Goal: Task Accomplishment & Management: Complete application form

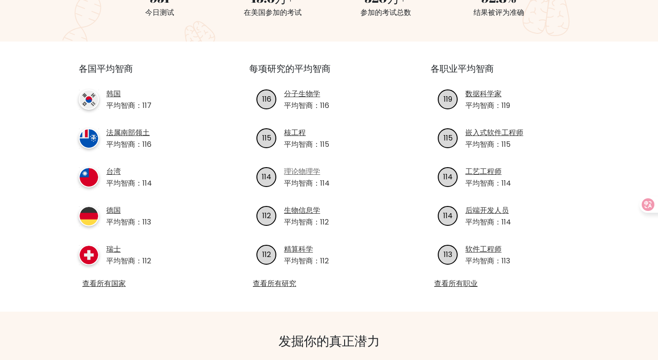
scroll to position [265, 0]
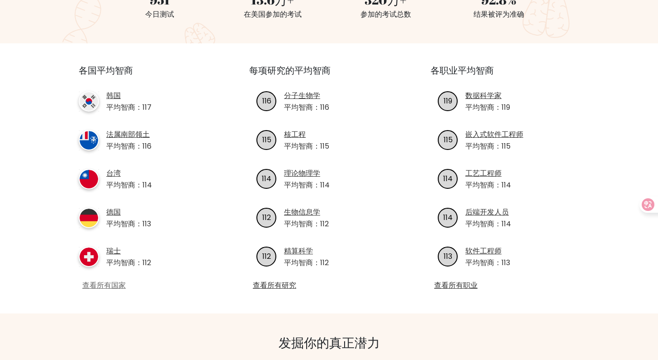
click at [119, 290] on font "查看所有国家" at bounding box center [103, 285] width 43 height 10
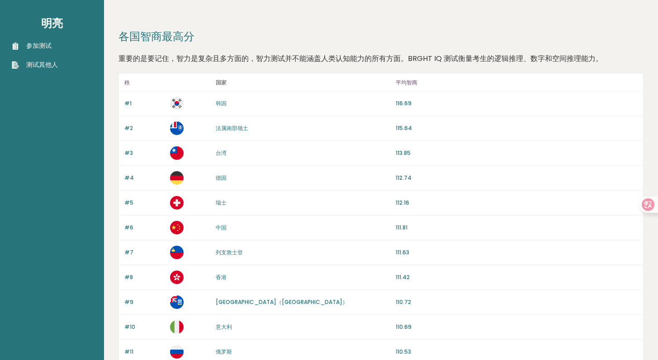
click at [48, 48] on font "参加测试" at bounding box center [38, 45] width 25 height 9
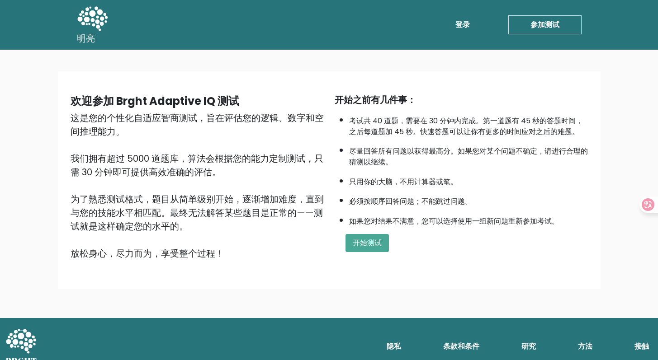
click at [469, 30] on link "登录" at bounding box center [463, 25] width 22 height 18
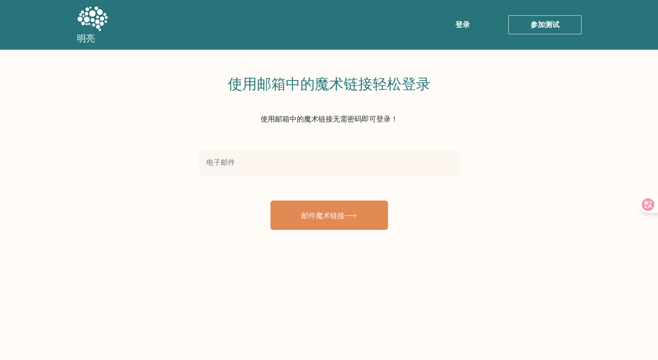
click at [259, 159] on input "email" at bounding box center [329, 162] width 260 height 25
type input "[EMAIL_ADDRESS][DOMAIN_NAME]"
click at [270, 201] on button "邮件魔术链接" at bounding box center [329, 215] width 118 height 29
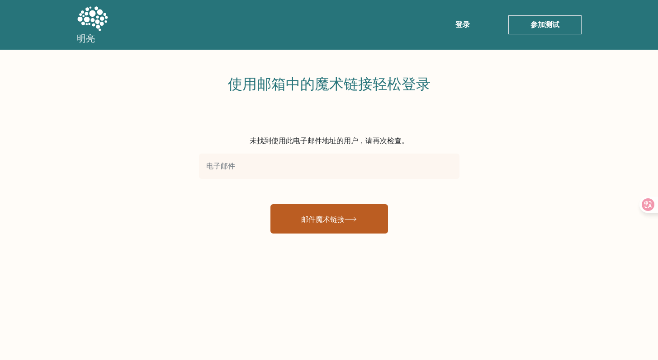
click at [350, 213] on button "邮件魔术链接" at bounding box center [329, 218] width 118 height 29
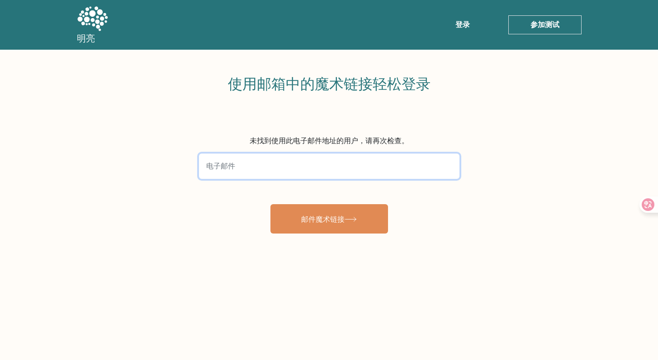
click at [329, 174] on input "email" at bounding box center [329, 166] width 260 height 25
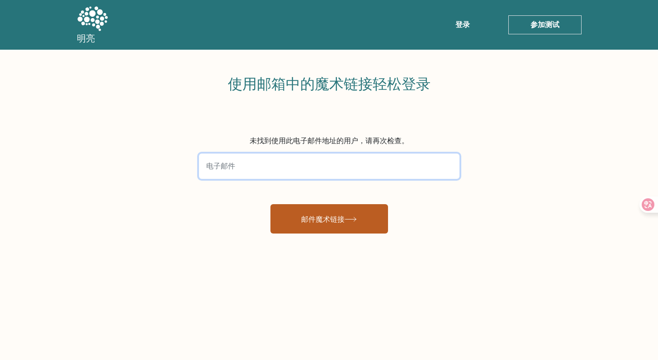
type input "jenkinsbreak@foxmail.com"
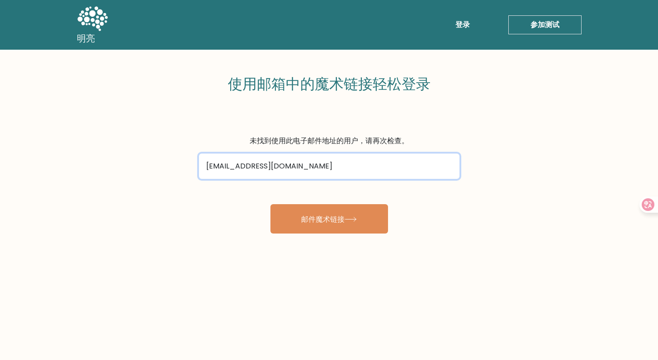
click at [270, 204] on button "邮件魔术链接" at bounding box center [329, 218] width 118 height 29
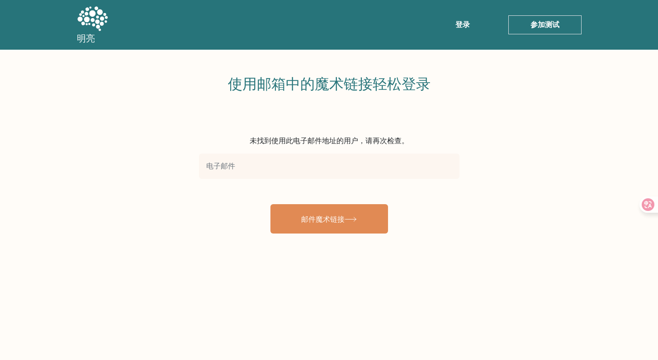
click at [395, 161] on input "email" at bounding box center [329, 166] width 260 height 25
type input "[EMAIL_ADDRESS][DOMAIN_NAME]"
click at [270, 204] on button "邮件魔术链接" at bounding box center [329, 218] width 118 height 29
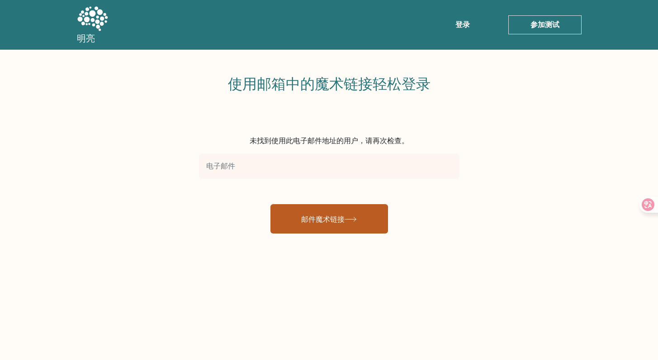
click at [373, 230] on button "邮件魔术链接" at bounding box center [329, 218] width 118 height 29
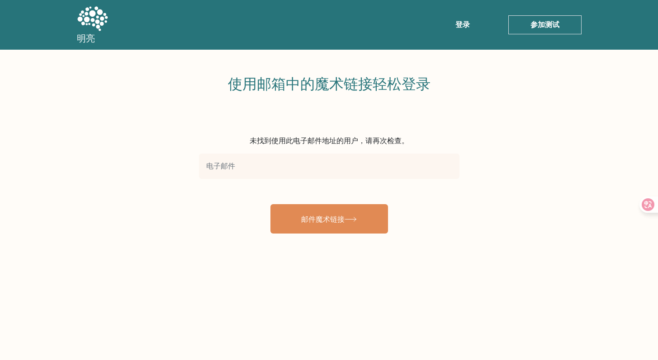
click at [525, 25] on link "参加测试" at bounding box center [544, 24] width 73 height 19
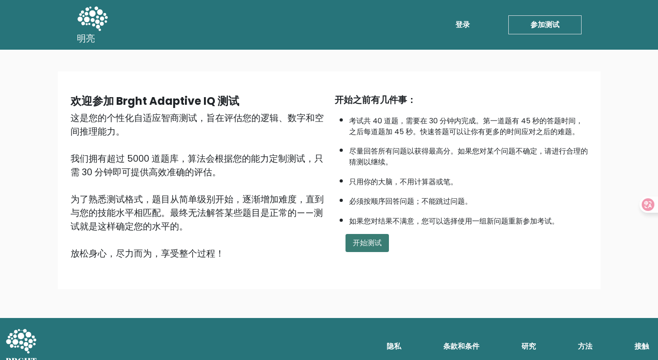
click at [374, 245] on font "开始测试" at bounding box center [367, 243] width 29 height 10
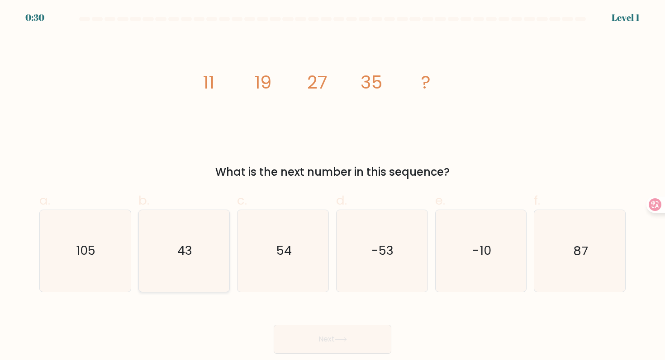
click at [158, 267] on icon "43" at bounding box center [183, 250] width 81 height 81
click at [332, 186] on input "b. 43" at bounding box center [332, 183] width 0 height 6
radio input "true"
click at [274, 325] on button "Next" at bounding box center [333, 339] width 118 height 29
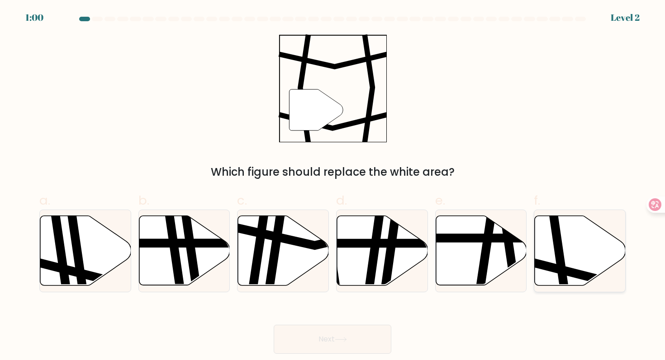
click at [563, 269] on icon at bounding box center [560, 214] width 14 height 183
click at [333, 186] on input "f." at bounding box center [332, 183] width 0 height 6
radio input "true"
click at [389, 340] on button "Next" at bounding box center [333, 339] width 118 height 29
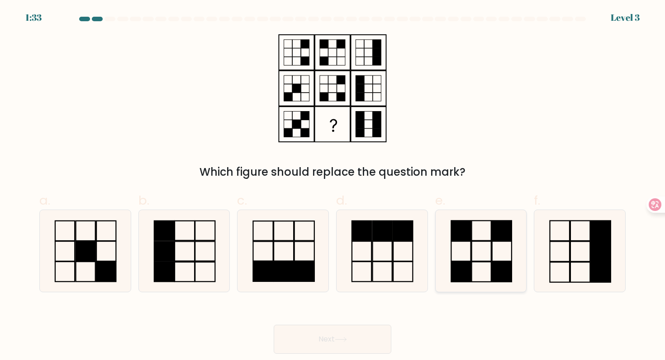
click at [464, 255] on icon at bounding box center [480, 250] width 81 height 81
click at [333, 186] on input "e." at bounding box center [332, 183] width 0 height 6
radio input "true"
click at [348, 334] on button "Next" at bounding box center [333, 339] width 118 height 29
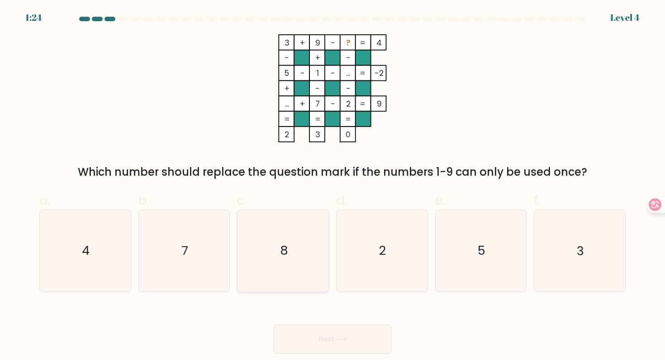
click at [303, 228] on icon "8" at bounding box center [282, 250] width 81 height 81
click at [332, 186] on input "c. 8" at bounding box center [332, 183] width 0 height 6
radio input "true"
click at [307, 341] on button "Next" at bounding box center [333, 339] width 118 height 29
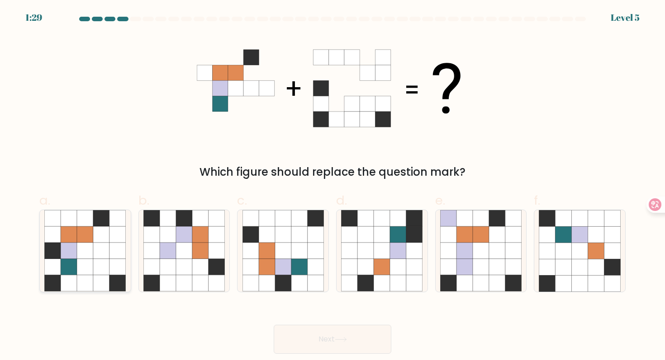
click at [90, 270] on icon at bounding box center [85, 267] width 16 height 16
click at [332, 186] on input "a." at bounding box center [332, 183] width 0 height 6
radio input "true"
click at [341, 333] on button "Next" at bounding box center [333, 339] width 118 height 29
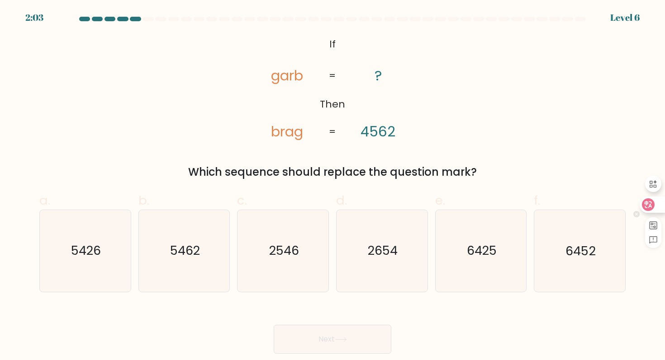
click at [650, 205] on icon at bounding box center [648, 204] width 8 height 7
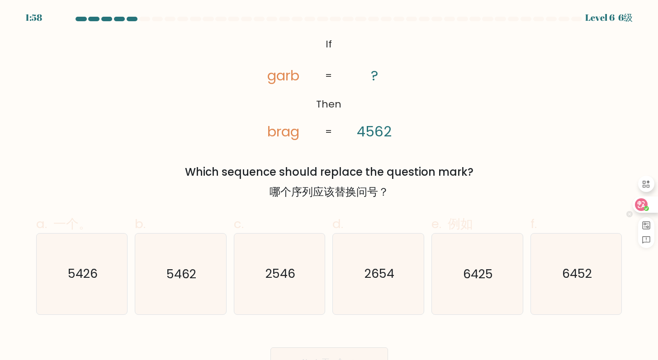
click at [645, 205] on icon at bounding box center [641, 204] width 9 height 9
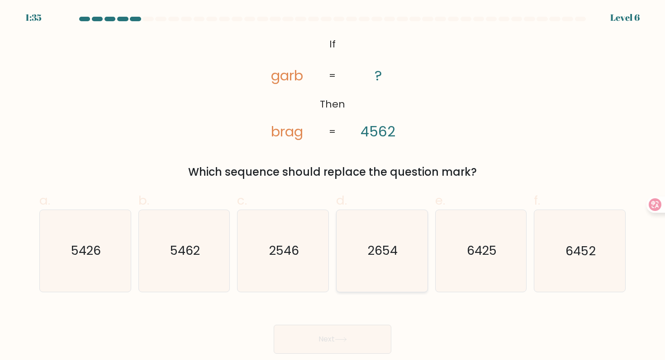
click at [376, 248] on text "2654" at bounding box center [383, 251] width 30 height 17
click at [333, 186] on input "d. 2654" at bounding box center [332, 183] width 0 height 6
radio input "true"
click at [356, 333] on button "Next" at bounding box center [333, 339] width 118 height 29
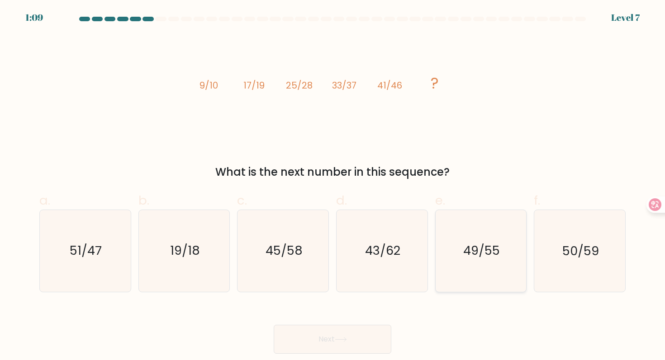
click at [516, 246] on icon "49/55" at bounding box center [480, 250] width 81 height 81
click at [333, 186] on input "e. 49/55" at bounding box center [332, 183] width 0 height 6
radio input "true"
click at [358, 348] on button "Next" at bounding box center [333, 339] width 118 height 29
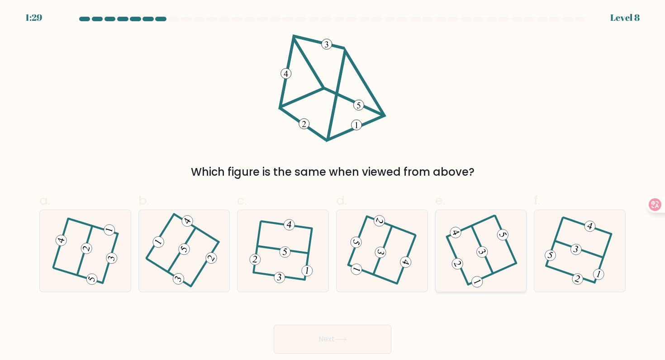
click at [473, 262] on icon at bounding box center [481, 250] width 66 height 65
click at [333, 186] on input "e." at bounding box center [332, 183] width 0 height 6
radio input "true"
click at [334, 341] on button "Next" at bounding box center [333, 339] width 118 height 29
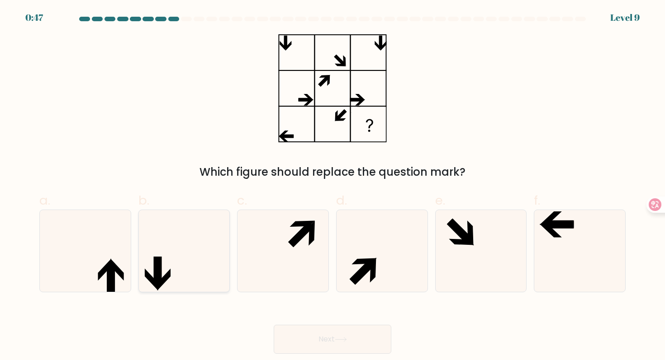
click at [168, 259] on icon at bounding box center [183, 250] width 81 height 81
click at [332, 186] on input "b." at bounding box center [332, 183] width 0 height 6
radio input "true"
click at [329, 337] on button "Next" at bounding box center [333, 339] width 118 height 29
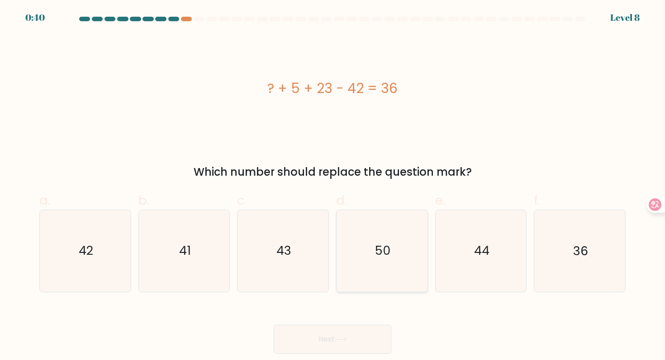
click at [403, 274] on icon "50" at bounding box center [381, 250] width 81 height 81
click at [333, 186] on input "d. 50" at bounding box center [332, 183] width 0 height 6
radio input "true"
click at [343, 335] on button "Next" at bounding box center [333, 339] width 118 height 29
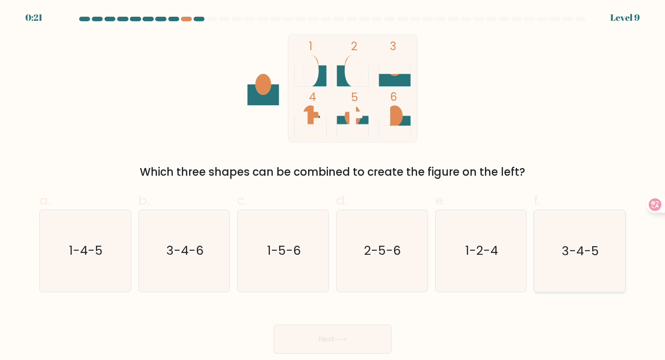
click at [550, 244] on icon "3-4-5" at bounding box center [579, 250] width 81 height 81
click at [333, 186] on input "f. 3-4-5" at bounding box center [332, 183] width 0 height 6
radio input "true"
click at [335, 336] on button "Next" at bounding box center [333, 339] width 118 height 29
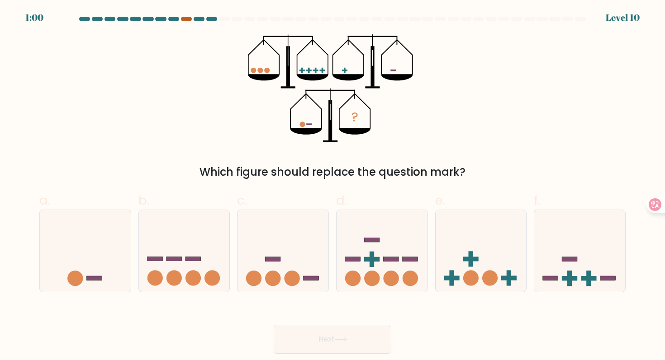
click at [185, 20] on div at bounding box center [186, 19] width 11 height 5
click at [185, 19] on div at bounding box center [186, 19] width 11 height 5
click at [199, 20] on div at bounding box center [199, 19] width 11 height 5
click at [124, 270] on icon at bounding box center [85, 250] width 91 height 75
click at [332, 186] on input "a." at bounding box center [332, 183] width 0 height 6
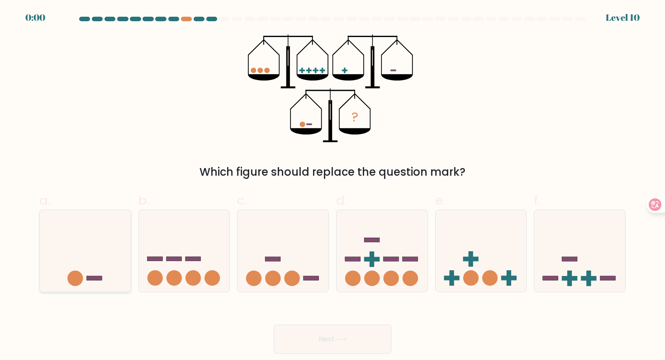
radio input "true"
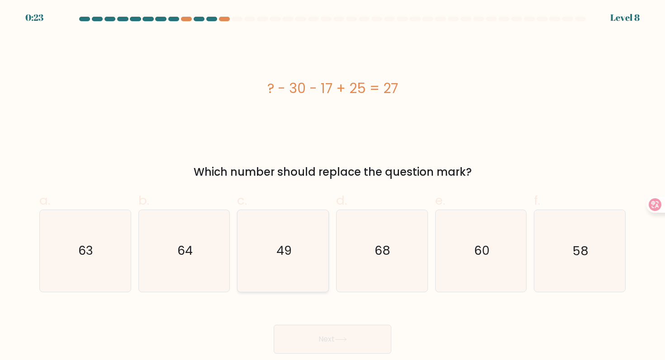
click at [320, 226] on icon "49" at bounding box center [282, 250] width 81 height 81
click at [332, 186] on input "c. 49" at bounding box center [332, 183] width 0 height 6
radio input "true"
click at [306, 342] on button "Next" at bounding box center [333, 339] width 118 height 29
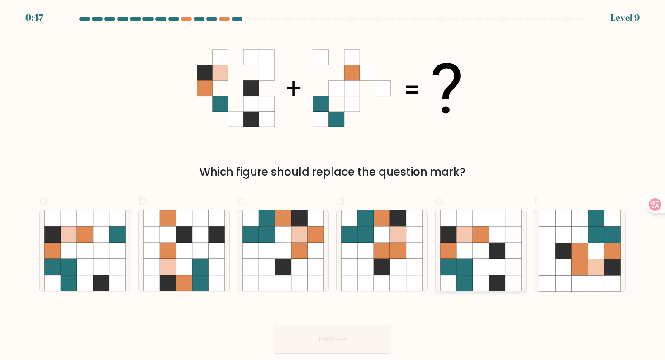
click at [450, 239] on icon at bounding box center [448, 235] width 16 height 16
click at [333, 186] on input "e." at bounding box center [332, 183] width 0 height 6
radio input "true"
click at [305, 335] on button "Next" at bounding box center [333, 339] width 118 height 29
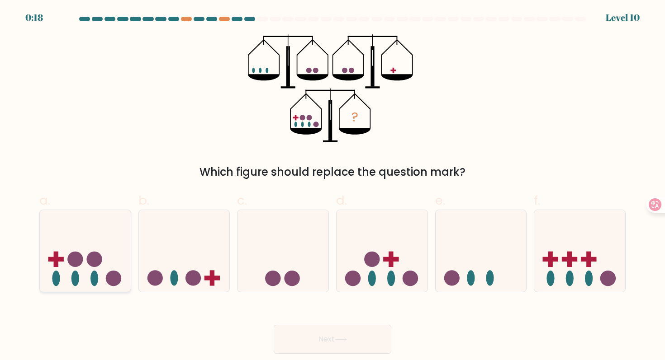
click at [68, 264] on icon at bounding box center [85, 250] width 91 height 75
click at [332, 186] on input "a." at bounding box center [332, 183] width 0 height 6
radio input "true"
click at [318, 345] on button "Next" at bounding box center [333, 339] width 118 height 29
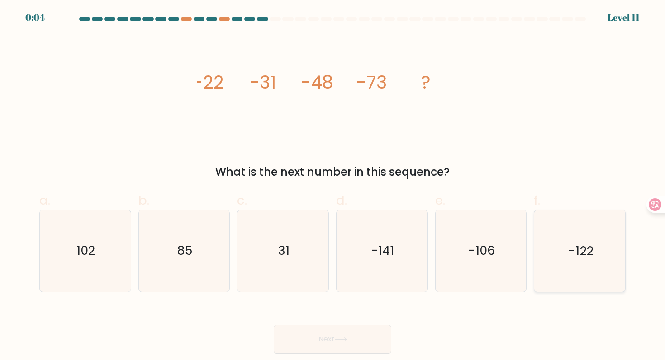
click at [573, 241] on icon "-122" at bounding box center [579, 250] width 81 height 81
click at [333, 186] on input "f. -122" at bounding box center [332, 183] width 0 height 6
radio input "true"
click at [322, 338] on button "Next" at bounding box center [333, 339] width 118 height 29
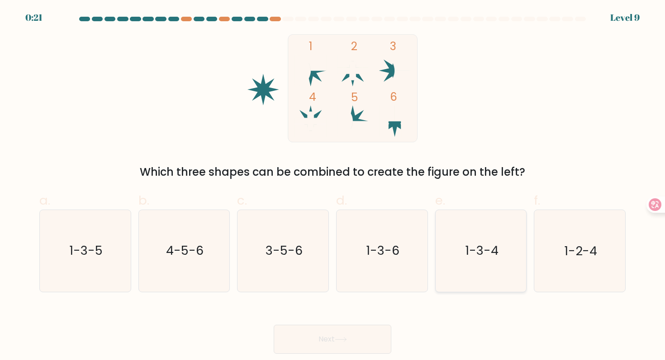
click at [483, 245] on text "1-3-4" at bounding box center [481, 251] width 33 height 17
click at [333, 186] on input "e. 1-3-4" at bounding box center [332, 183] width 0 height 6
radio input "true"
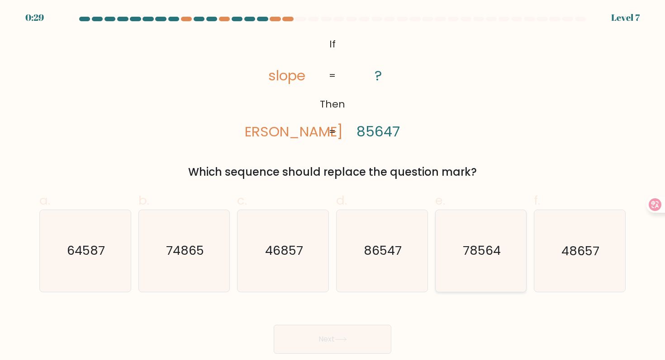
click at [461, 239] on icon "78564" at bounding box center [480, 250] width 81 height 81
click at [333, 186] on input "e. 78564" at bounding box center [332, 183] width 0 height 6
radio input "true"
click at [358, 333] on button "Next" at bounding box center [333, 339] width 118 height 29
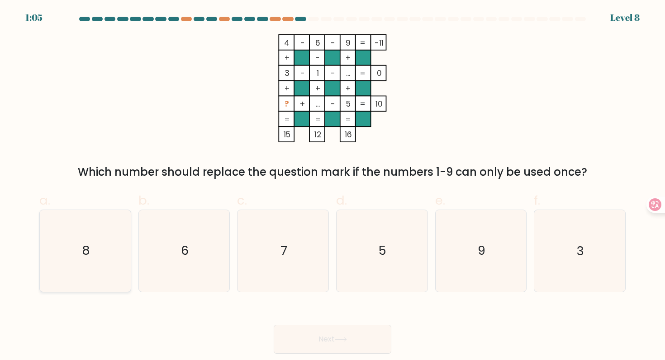
click at [79, 249] on icon "8" at bounding box center [84, 250] width 81 height 81
click at [332, 186] on input "a. 8" at bounding box center [332, 183] width 0 height 6
radio input "true"
click at [363, 342] on button "Next" at bounding box center [333, 339] width 118 height 29
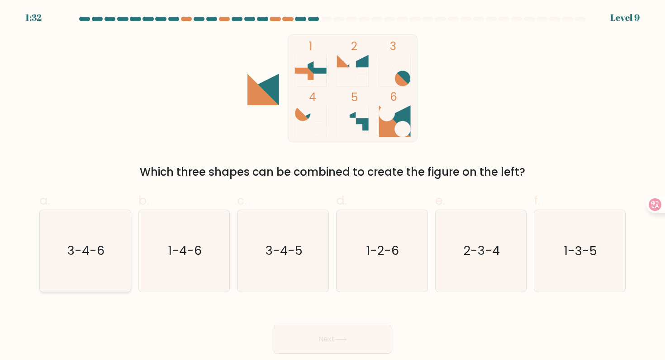
click at [113, 250] on icon "3-4-6" at bounding box center [84, 250] width 81 height 81
click at [332, 186] on input "a. 3-4-6" at bounding box center [332, 183] width 0 height 6
radio input "true"
click at [335, 340] on button "Next" at bounding box center [333, 339] width 118 height 29
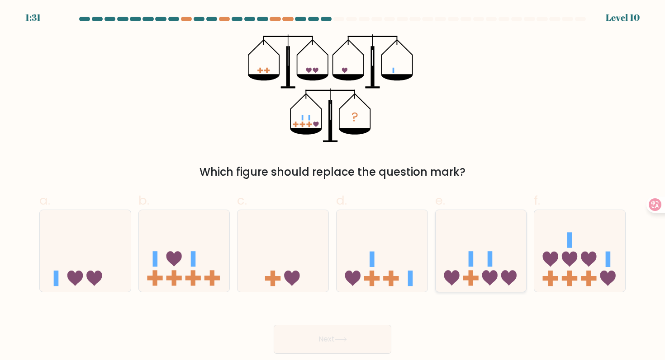
click at [483, 273] on icon at bounding box center [489, 278] width 15 height 15
click at [333, 186] on input "e." at bounding box center [332, 183] width 0 height 6
radio input "true"
click at [328, 344] on button "Next" at bounding box center [333, 339] width 118 height 29
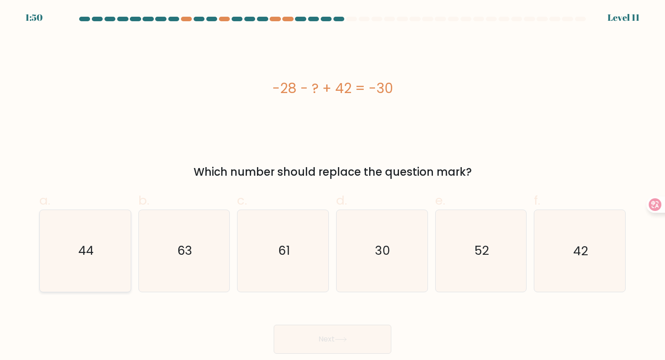
click at [67, 250] on icon "44" at bounding box center [84, 250] width 81 height 81
click at [332, 186] on input "a. 44" at bounding box center [332, 183] width 0 height 6
radio input "true"
click at [371, 330] on button "Next" at bounding box center [333, 339] width 118 height 29
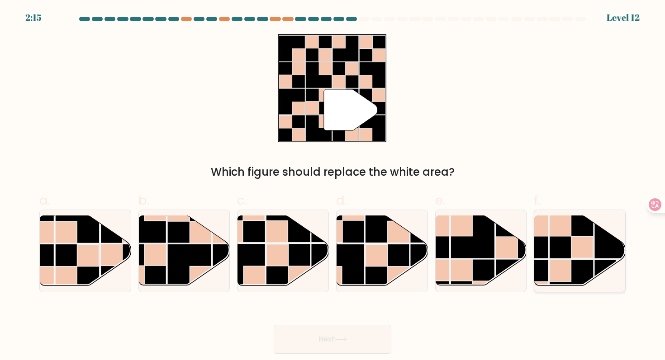
click at [578, 250] on rect at bounding box center [582, 248] width 22 height 22
click at [333, 186] on input "f." at bounding box center [332, 183] width 0 height 6
radio input "true"
click at [456, 269] on rect at bounding box center [461, 271] width 22 height 22
click at [333, 186] on input "e." at bounding box center [332, 183] width 0 height 6
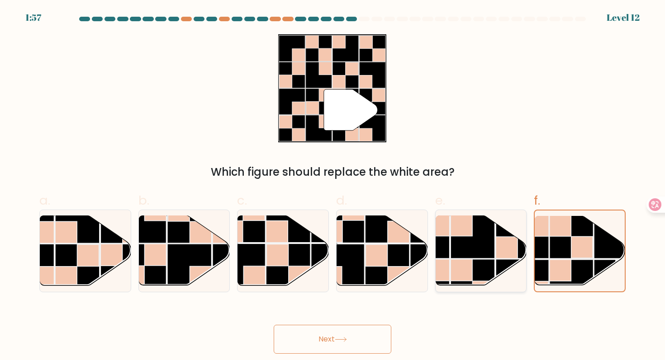
radio input "true"
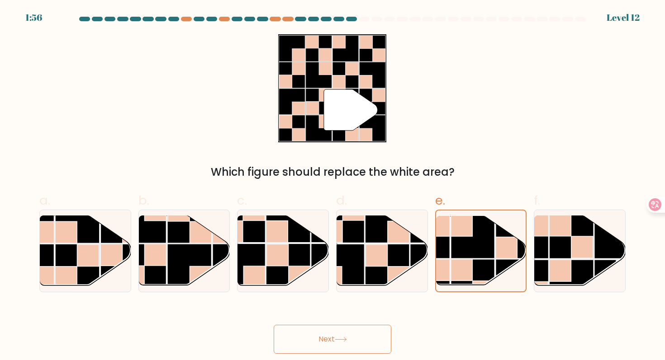
click at [367, 337] on button "Next" at bounding box center [333, 339] width 118 height 29
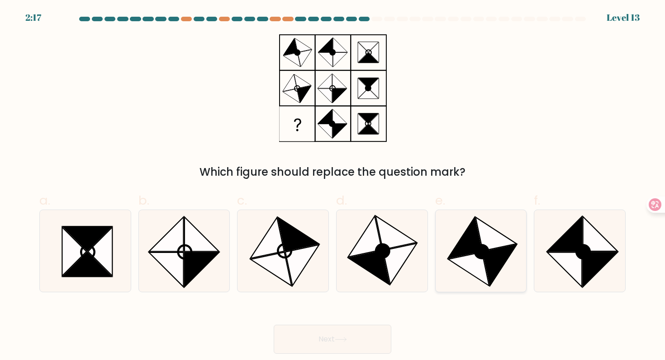
click at [471, 256] on icon at bounding box center [468, 270] width 41 height 34
click at [333, 186] on input "e." at bounding box center [332, 183] width 0 height 6
radio input "true"
click at [347, 347] on button "Next" at bounding box center [333, 339] width 118 height 29
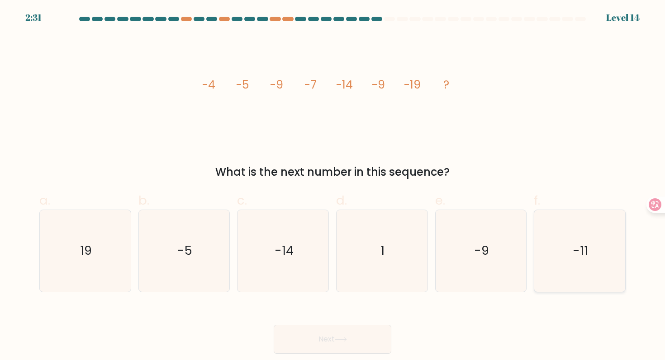
click at [565, 251] on icon "-11" at bounding box center [579, 250] width 81 height 81
click at [333, 186] on input "f. -11" at bounding box center [332, 183] width 0 height 6
radio input "true"
click at [322, 332] on button "Next" at bounding box center [333, 339] width 118 height 29
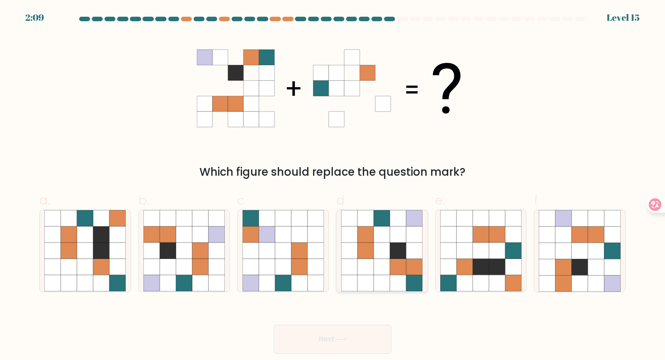
click at [374, 272] on icon at bounding box center [382, 267] width 16 height 16
click at [333, 186] on input "d." at bounding box center [332, 183] width 0 height 6
radio input "true"
click at [346, 333] on button "Next" at bounding box center [333, 339] width 118 height 29
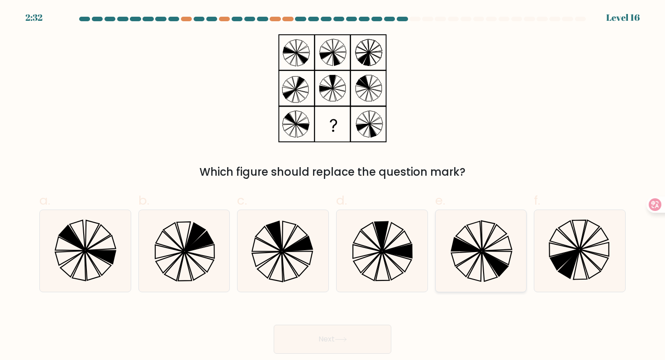
click at [467, 250] on icon at bounding box center [465, 244] width 29 height 13
click at [333, 186] on input "e." at bounding box center [332, 183] width 0 height 6
radio input "true"
click at [353, 339] on button "Next" at bounding box center [333, 339] width 118 height 29
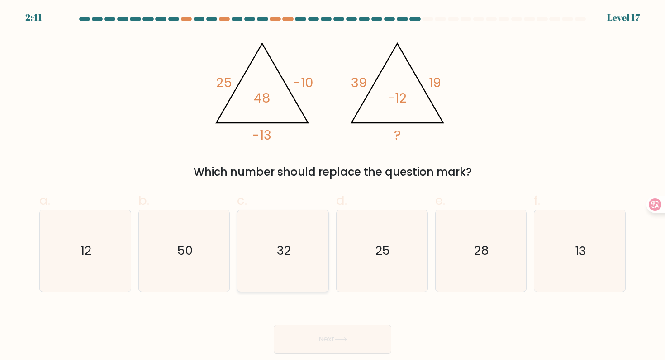
click at [283, 265] on icon "32" at bounding box center [282, 250] width 81 height 81
click at [332, 186] on input "c. 32" at bounding box center [332, 183] width 0 height 6
radio input "true"
click at [329, 349] on button "Next" at bounding box center [333, 339] width 118 height 29
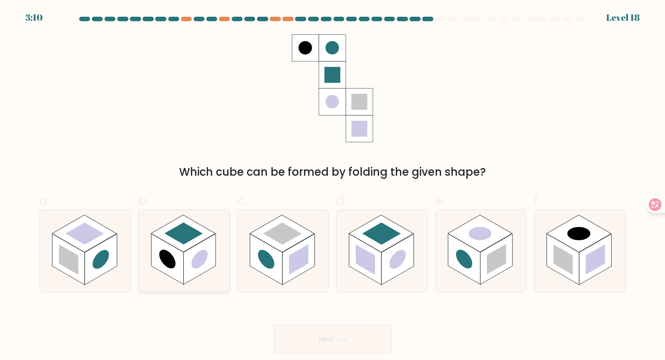
click at [177, 256] on rect at bounding box center [167, 259] width 32 height 51
click at [332, 186] on input "b." at bounding box center [332, 183] width 0 height 6
radio input "true"
click at [359, 347] on button "Next" at bounding box center [333, 339] width 118 height 29
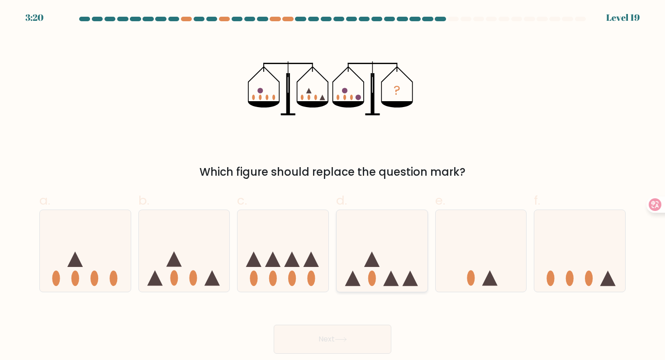
click at [386, 260] on icon at bounding box center [381, 250] width 91 height 75
click at [333, 186] on input "d." at bounding box center [332, 183] width 0 height 6
radio input "true"
click at [350, 330] on button "Next" at bounding box center [333, 339] width 118 height 29
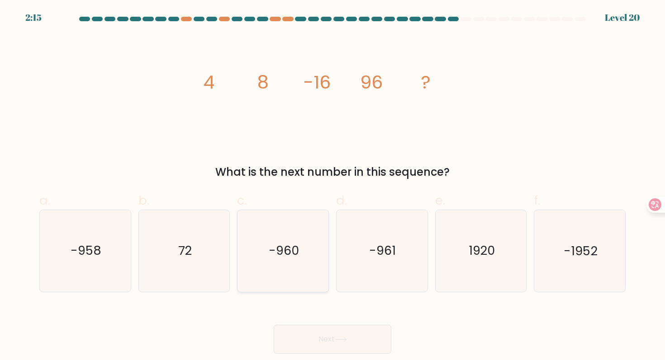
click at [311, 256] on icon "-960" at bounding box center [282, 250] width 81 height 81
click at [332, 186] on input "c. -960" at bounding box center [332, 183] width 0 height 6
radio input "true"
click at [343, 344] on button "Next" at bounding box center [333, 339] width 118 height 29
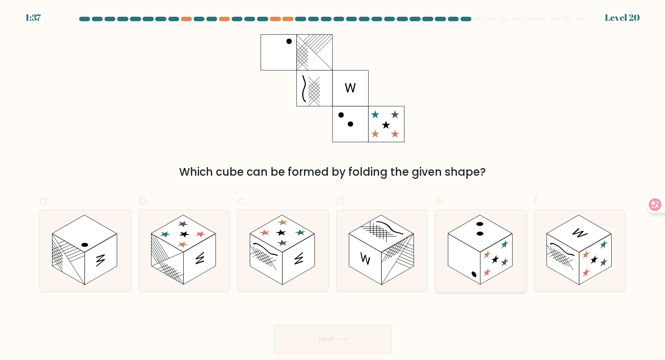
click at [499, 226] on icon at bounding box center [480, 250] width 91 height 81
click at [333, 186] on input "e." at bounding box center [332, 183] width 0 height 6
radio input "true"
click at [330, 348] on button "Next" at bounding box center [333, 339] width 118 height 29
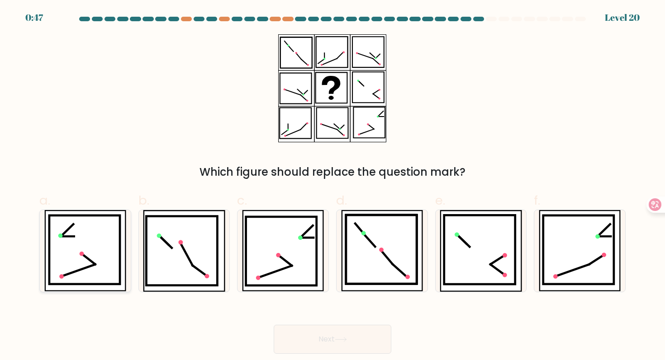
click at [71, 264] on icon at bounding box center [84, 250] width 71 height 69
click at [332, 186] on input "a." at bounding box center [332, 183] width 0 height 6
radio input "true"
click at [307, 338] on button "Next" at bounding box center [333, 339] width 118 height 29
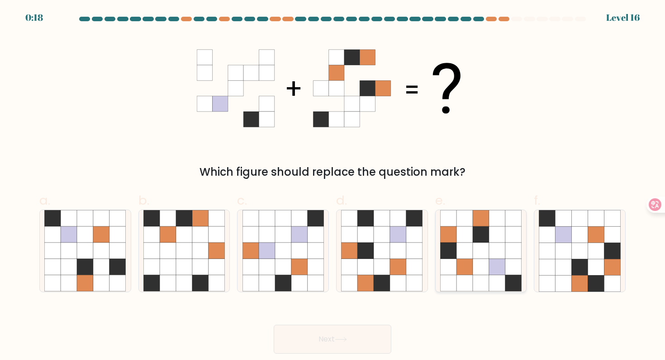
click at [466, 274] on icon at bounding box center [464, 267] width 16 height 16
click at [333, 186] on input "e." at bounding box center [332, 183] width 0 height 6
radio input "true"
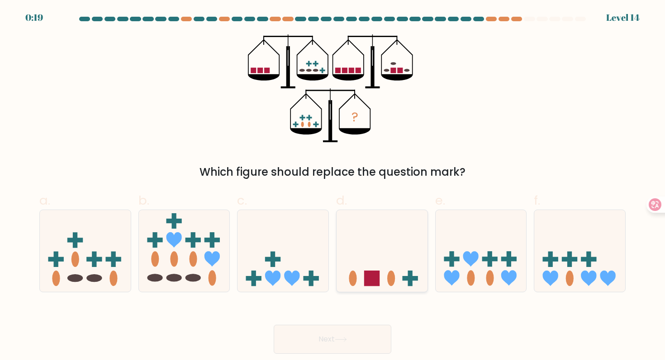
click at [383, 277] on icon at bounding box center [381, 250] width 91 height 75
click at [333, 186] on input "d." at bounding box center [332, 183] width 0 height 6
radio input "true"
click at [488, 258] on rect at bounding box center [489, 259] width 15 height 5
click at [333, 186] on input "e." at bounding box center [332, 183] width 0 height 6
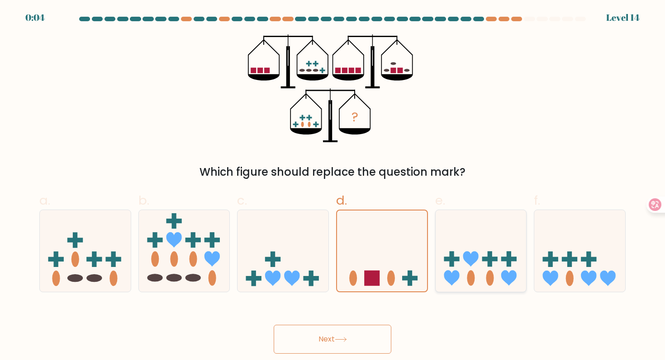
radio input "true"
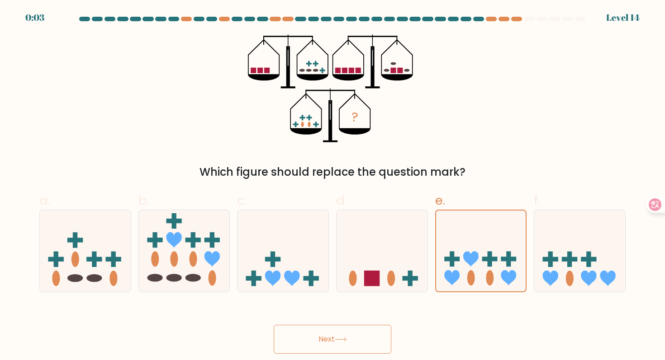
click at [356, 339] on button "Next" at bounding box center [333, 339] width 118 height 29
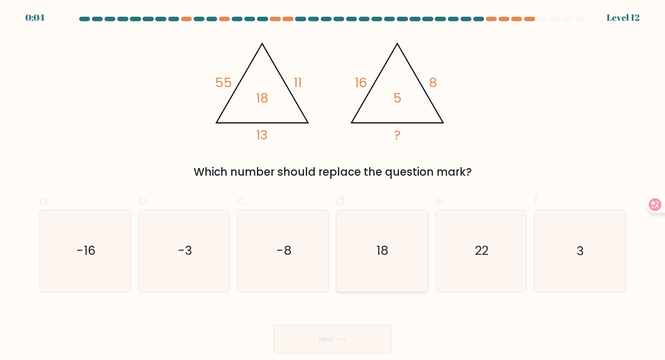
click at [368, 260] on icon "18" at bounding box center [381, 250] width 81 height 81
click at [333, 186] on input "d. 18" at bounding box center [332, 183] width 0 height 6
radio input "true"
click at [333, 344] on button "Next" at bounding box center [333, 339] width 118 height 29
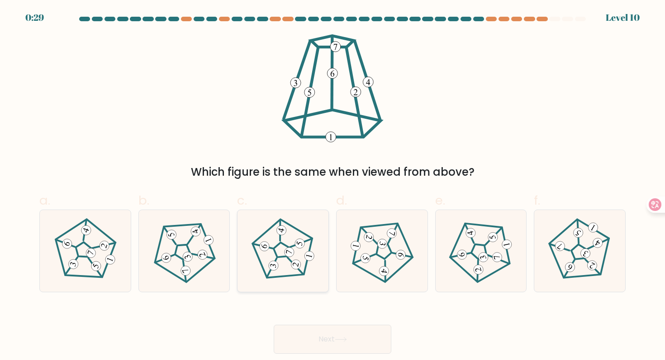
click at [301, 254] on icon at bounding box center [283, 250] width 65 height 65
click at [332, 186] on input "c." at bounding box center [332, 183] width 0 height 6
radio input "true"
click at [308, 331] on button "Next" at bounding box center [333, 339] width 118 height 29
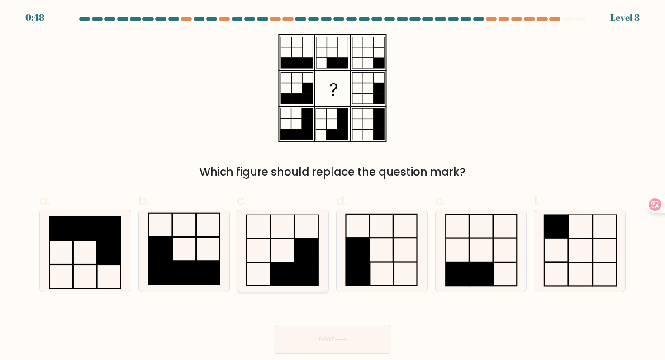
click at [296, 277] on rect at bounding box center [306, 275] width 24 height 24
click at [332, 186] on input "c." at bounding box center [332, 183] width 0 height 6
radio input "true"
click at [335, 339] on button "Next" at bounding box center [333, 339] width 118 height 29
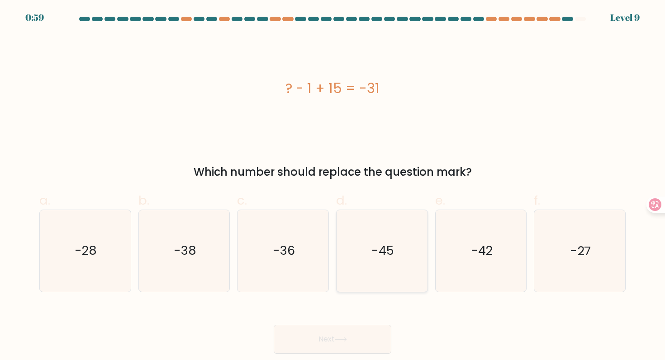
click at [396, 236] on icon "-45" at bounding box center [381, 250] width 81 height 81
click at [333, 186] on input "d. -45" at bounding box center [332, 183] width 0 height 6
radio input "true"
click at [329, 346] on button "Next" at bounding box center [333, 339] width 118 height 29
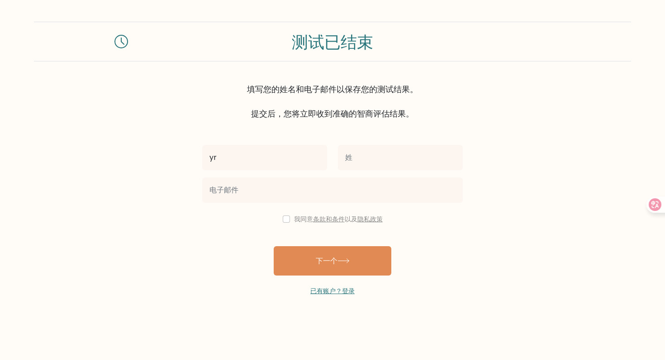
type input "yr"
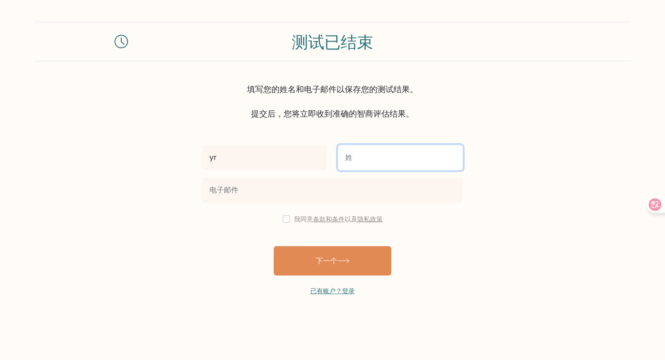
click at [364, 164] on input "text" at bounding box center [400, 157] width 125 height 25
type input "z"
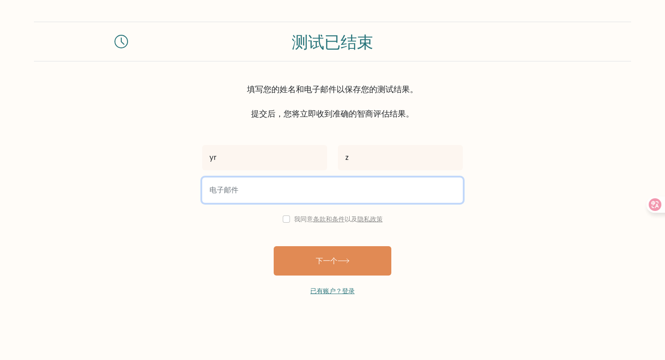
click at [311, 197] on input "email" at bounding box center [332, 190] width 260 height 25
type input "[EMAIL_ADDRESS][DOMAIN_NAME]"
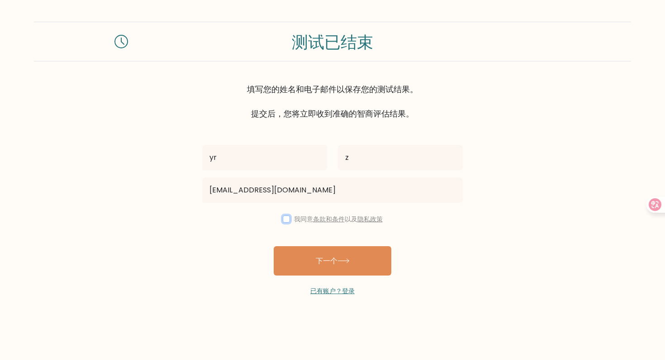
click at [286, 220] on input "checkbox" at bounding box center [286, 219] width 7 height 7
checkbox input "true"
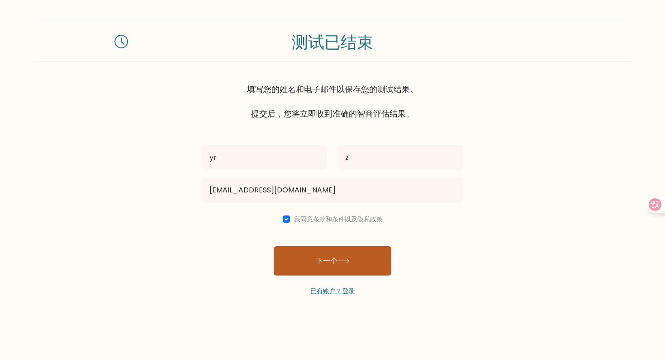
click at [316, 257] on font "下一个" at bounding box center [327, 261] width 22 height 10
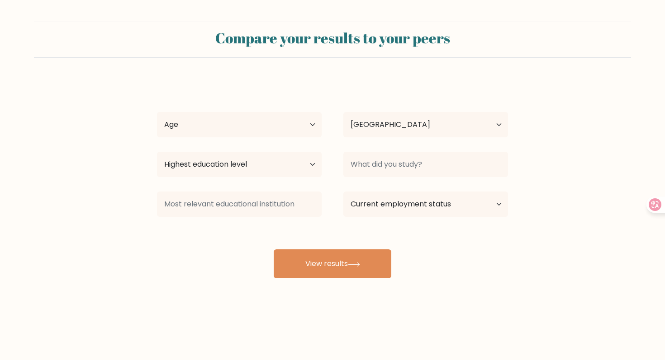
select select "US"
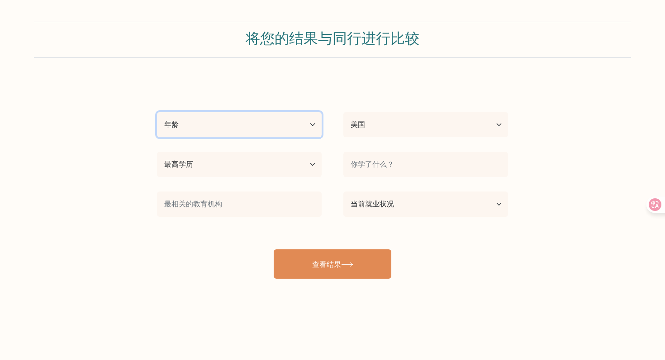
click at [284, 134] on select "年龄 未满18岁 18-24岁 25-34岁 35-44岁 45-54岁 55-64岁 65岁及以上" at bounding box center [239, 124] width 165 height 25
select select "18_24"
click at [157, 112] on select "年龄 未满18岁 18-24岁 25-34岁 35-44岁 45-54岁 55-64岁 65岁及以上" at bounding box center [239, 124] width 165 height 25
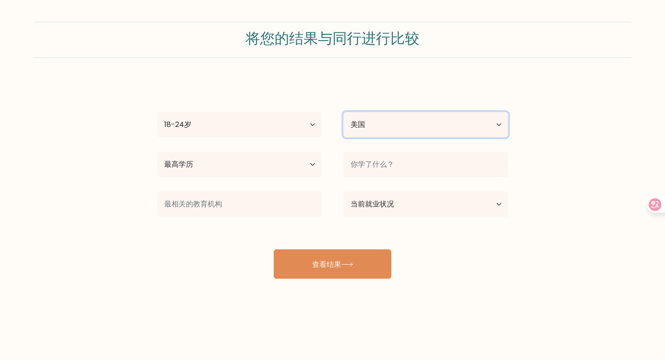
click at [366, 128] on select "国家 阿富汗 阿尔巴尼亚 阿尔及利亚 美属萨摩亚 安道尔 安哥拉 [GEOGRAPHIC_DATA] 南极洲 [GEOGRAPHIC_DATA]和巴[GEOG…" at bounding box center [425, 124] width 165 height 25
select select "CN"
click at [343, 112] on select "国家 阿富汗 阿尔巴尼亚 阿尔及利亚 美属萨摩亚 安道尔 安哥拉 [GEOGRAPHIC_DATA] 南极洲 [GEOGRAPHIC_DATA]和巴[GEOG…" at bounding box center [425, 124] width 165 height 25
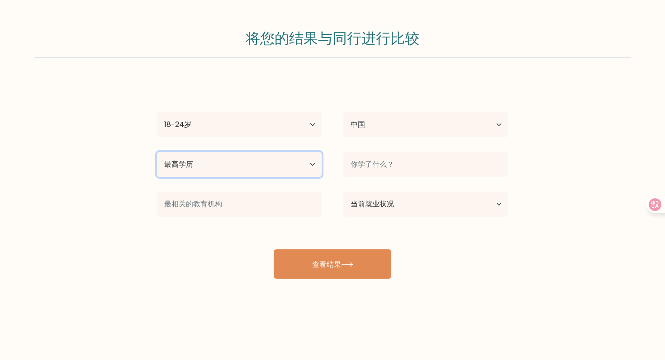
click at [300, 171] on select "最高学历 没有上学 基本的 初中 高中 职业特定 学士学位 硕士 博士学位" at bounding box center [239, 164] width 165 height 25
select select "bachelors_degree"
click at [157, 152] on select "最高学历 没有上学 基本的 初中 高中 职业特定 学士学位 硕士 博士学位" at bounding box center [239, 164] width 165 height 25
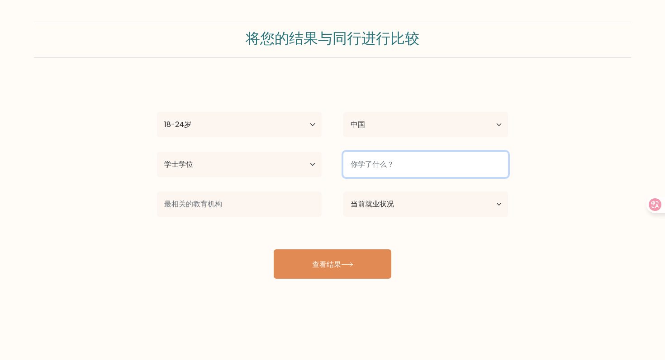
click at [370, 166] on input at bounding box center [425, 164] width 165 height 25
type input "j"
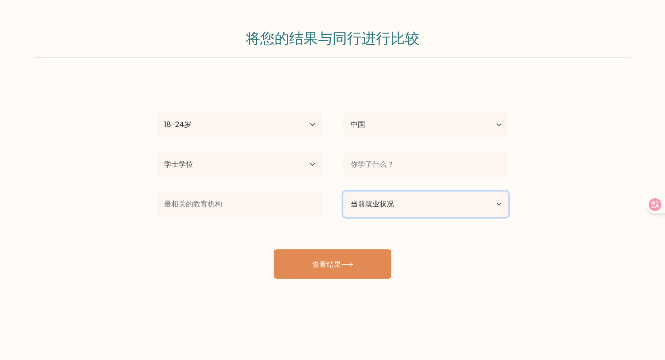
click at [386, 206] on select "当前就业状况 受雇 学生 已退休 其他/不愿回答" at bounding box center [425, 204] width 165 height 25
select select "student"
click at [343, 192] on select "当前就业状况 受雇 学生 已退休 其他/不愿回答" at bounding box center [425, 204] width 165 height 25
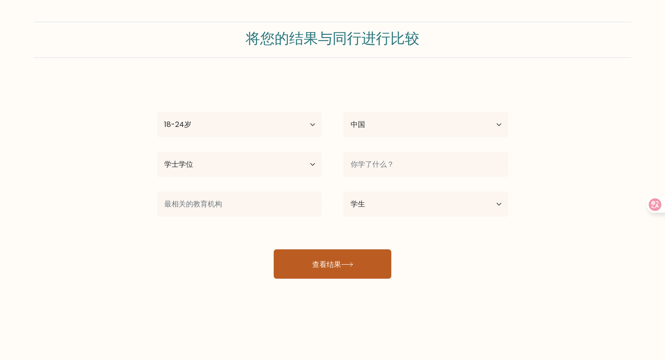
click at [339, 266] on font "查看结果" at bounding box center [326, 264] width 29 height 10
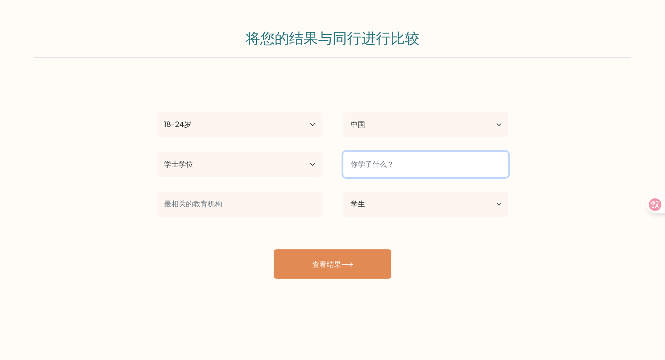
click at [389, 163] on input at bounding box center [425, 164] width 165 height 25
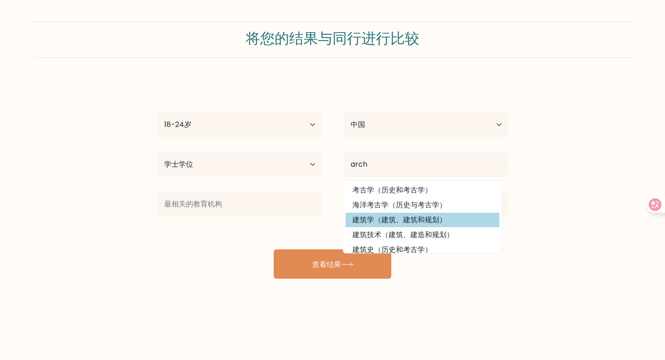
click at [368, 224] on option "建筑学（建筑、建筑和规划）" at bounding box center [423, 220] width 154 height 14
type input "Architecture"
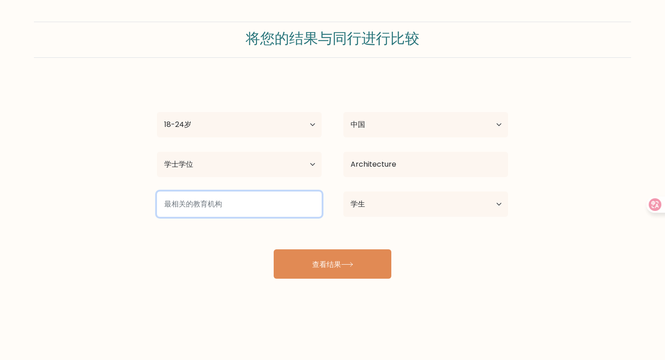
click at [260, 209] on input at bounding box center [239, 204] width 165 height 25
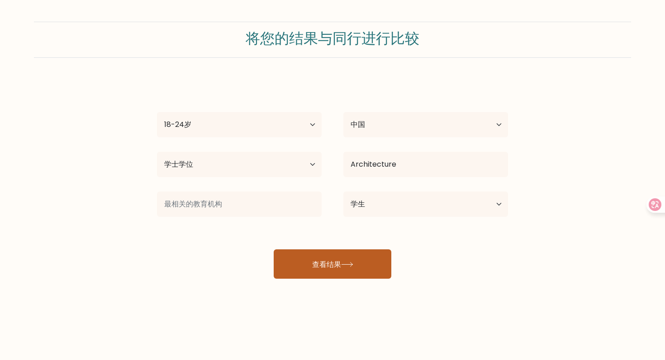
click at [317, 259] on button "查看结果" at bounding box center [333, 264] width 118 height 29
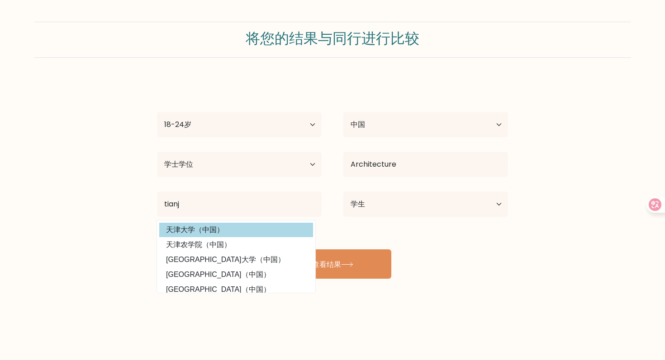
click at [216, 231] on option "天津大学（中国）" at bounding box center [236, 230] width 154 height 14
type input "Tianjin University"
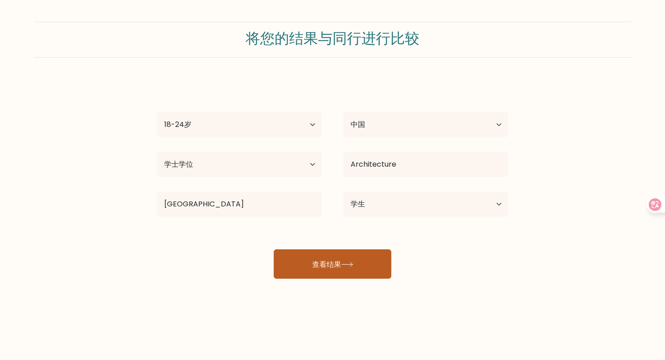
click at [312, 267] on font "查看结果" at bounding box center [326, 264] width 29 height 10
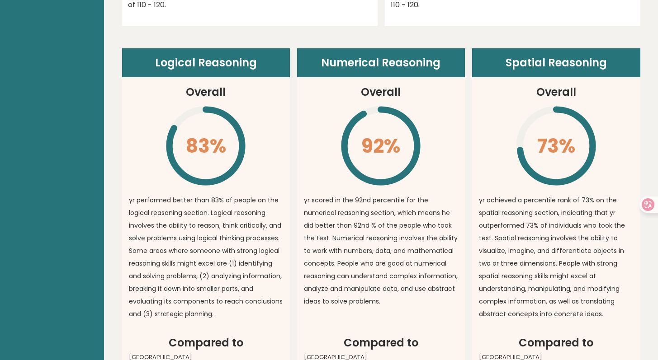
scroll to position [624, 0]
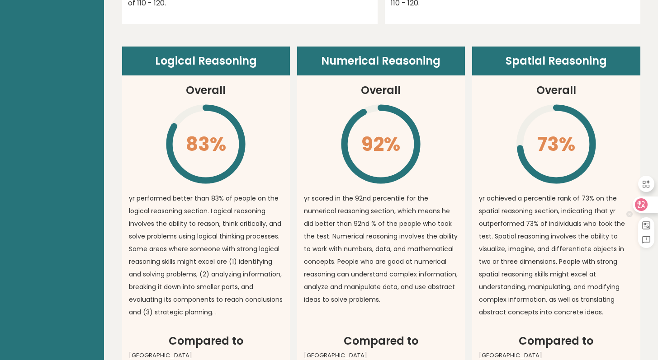
click at [650, 212] on div at bounding box center [645, 205] width 24 height 16
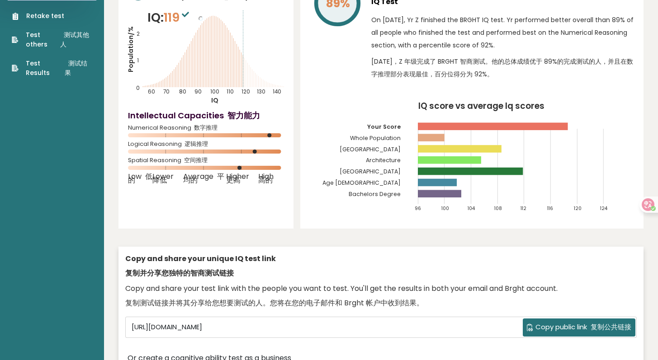
scroll to position [0, 0]
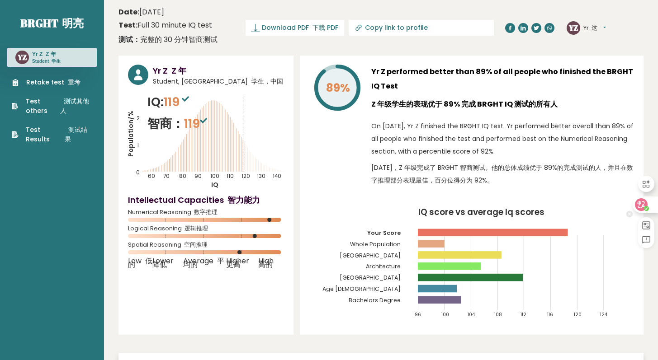
click at [645, 204] on icon at bounding box center [641, 204] width 9 height 9
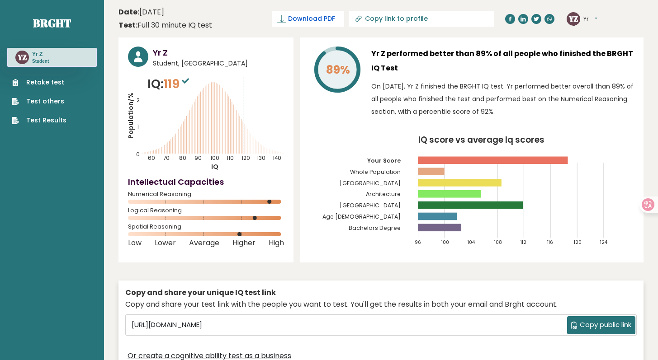
click at [335, 19] on span "Download PDF" at bounding box center [311, 18] width 47 height 9
click at [45, 104] on link "Test others" at bounding box center [39, 101] width 55 height 9
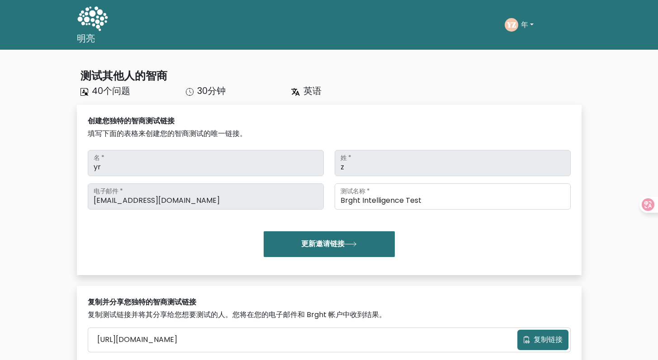
click at [512, 30] on circle at bounding box center [512, 25] width 14 height 14
click at [505, 28] on icon "YZ" at bounding box center [512, 25] width 14 height 14
click at [507, 28] on text "YZ" at bounding box center [510, 24] width 9 height 10
click at [89, 15] on icon at bounding box center [92, 19] width 31 height 27
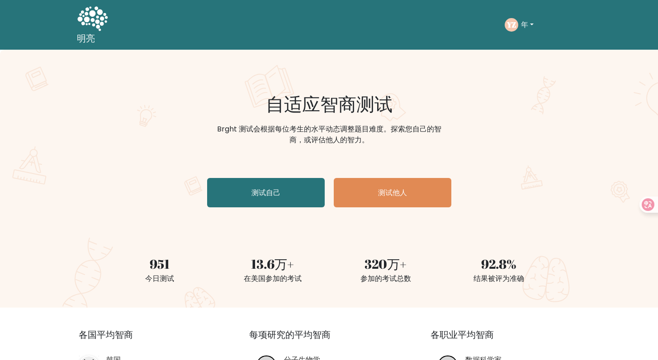
click at [530, 27] on button "年" at bounding box center [527, 25] width 18 height 12
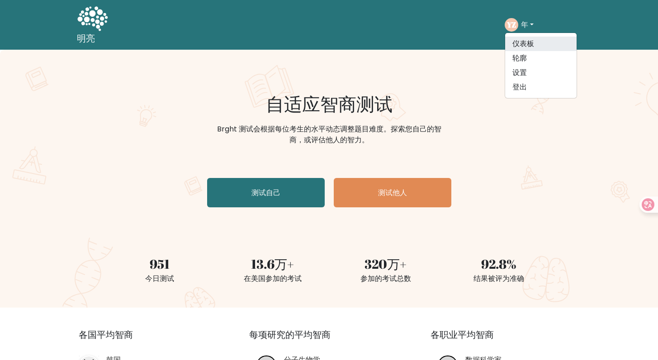
click at [525, 46] on font "仪表板" at bounding box center [523, 43] width 22 height 10
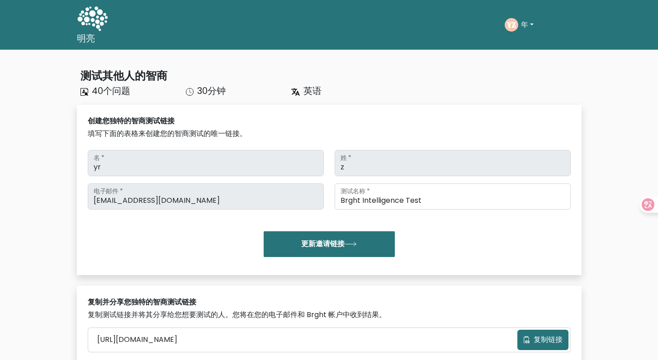
click at [308, 96] on font "英语" at bounding box center [312, 91] width 18 height 13
click at [97, 30] on icon at bounding box center [92, 19] width 31 height 27
